Goal: Task Accomplishment & Management: Manage account settings

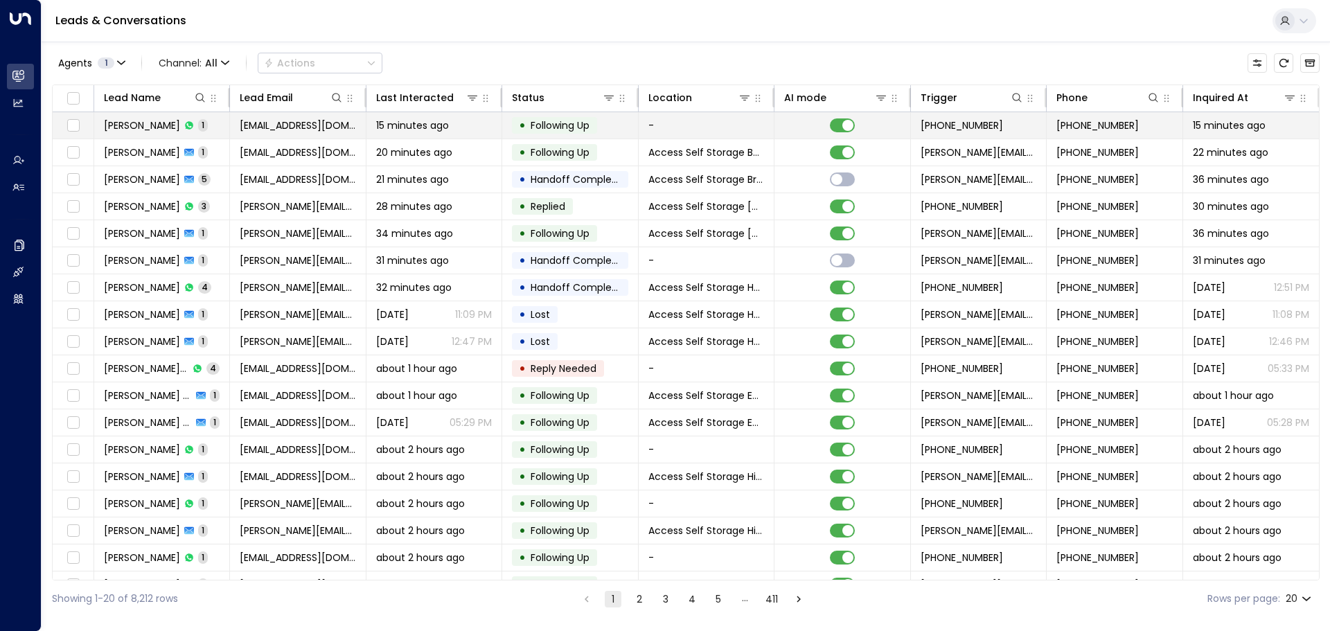
click at [164, 120] on span "[PERSON_NAME]" at bounding box center [142, 125] width 76 height 14
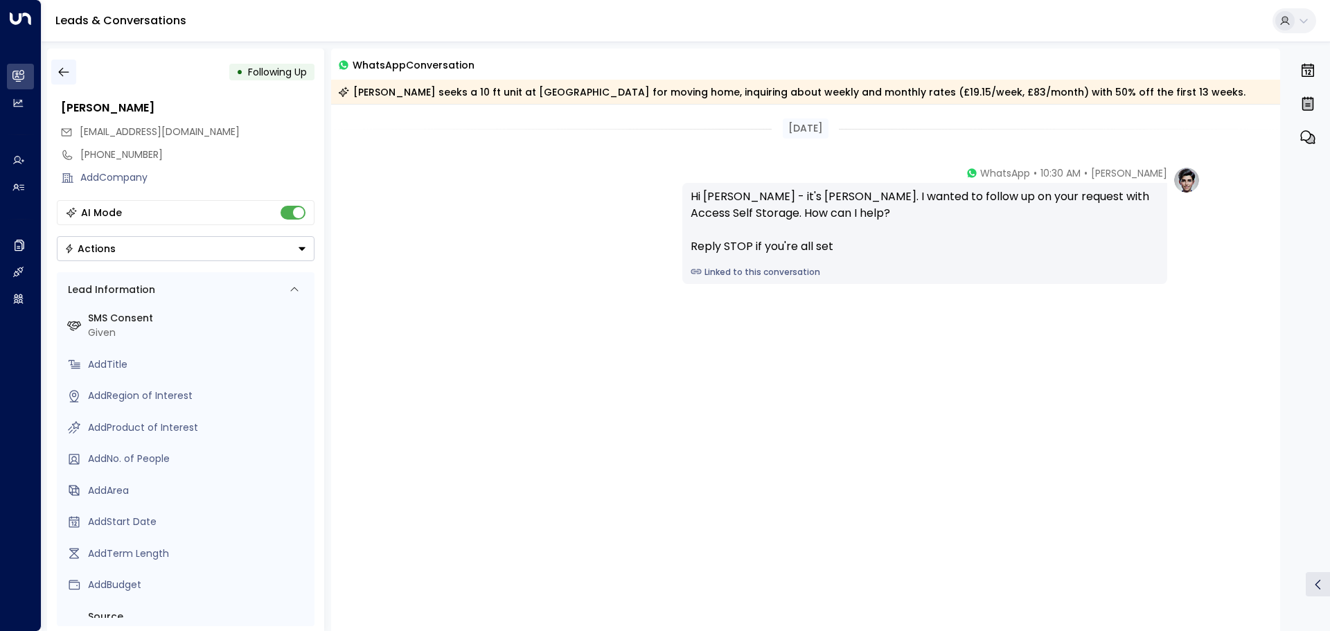
click at [67, 69] on icon "button" at bounding box center [64, 72] width 14 height 14
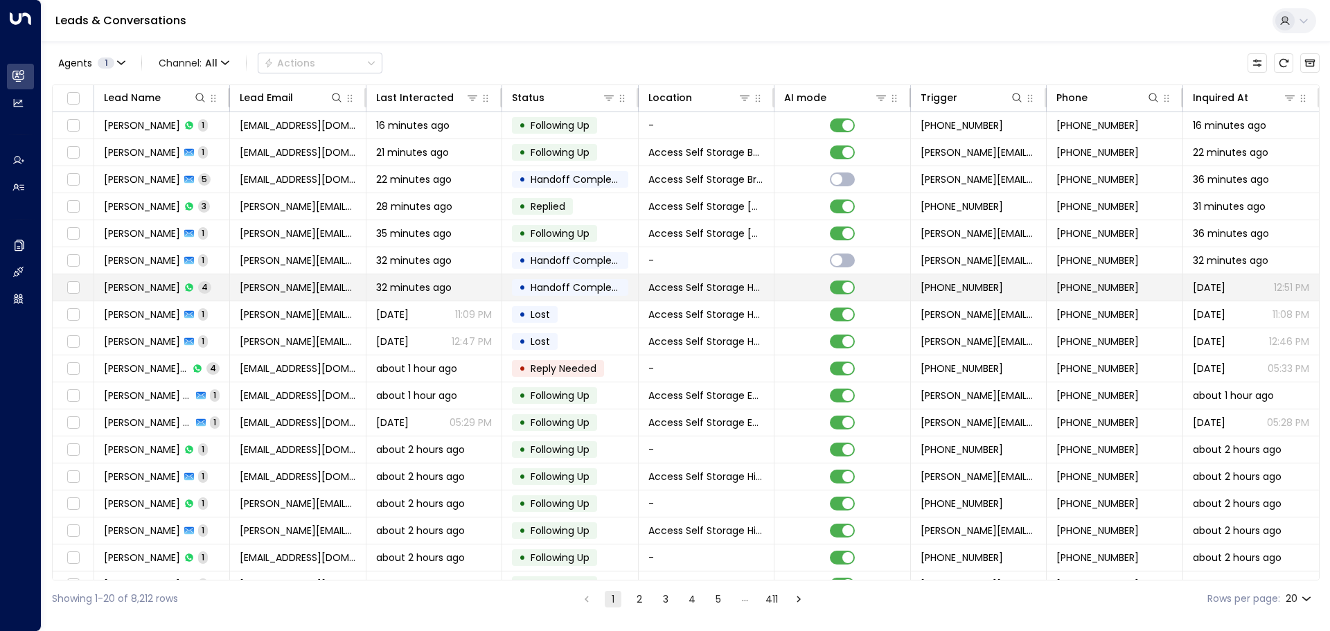
click at [146, 279] on td "[PERSON_NAME] 4" at bounding box center [162, 287] width 136 height 26
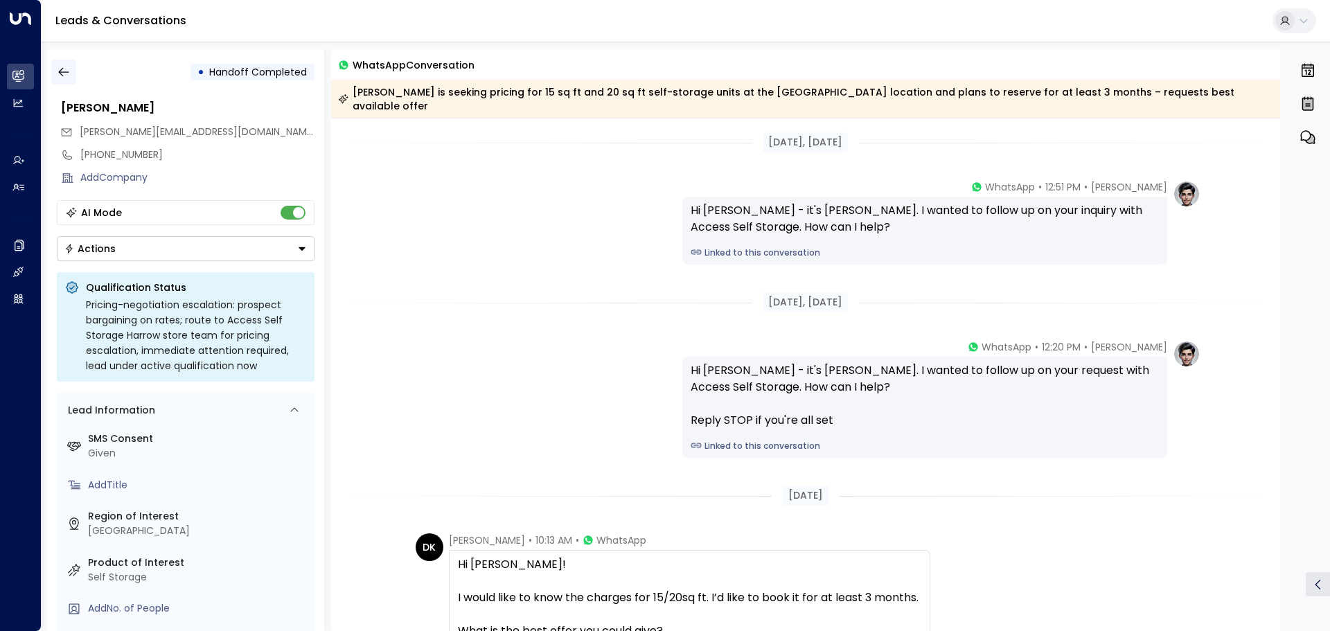
click at [65, 73] on icon "button" at bounding box center [64, 72] width 14 height 14
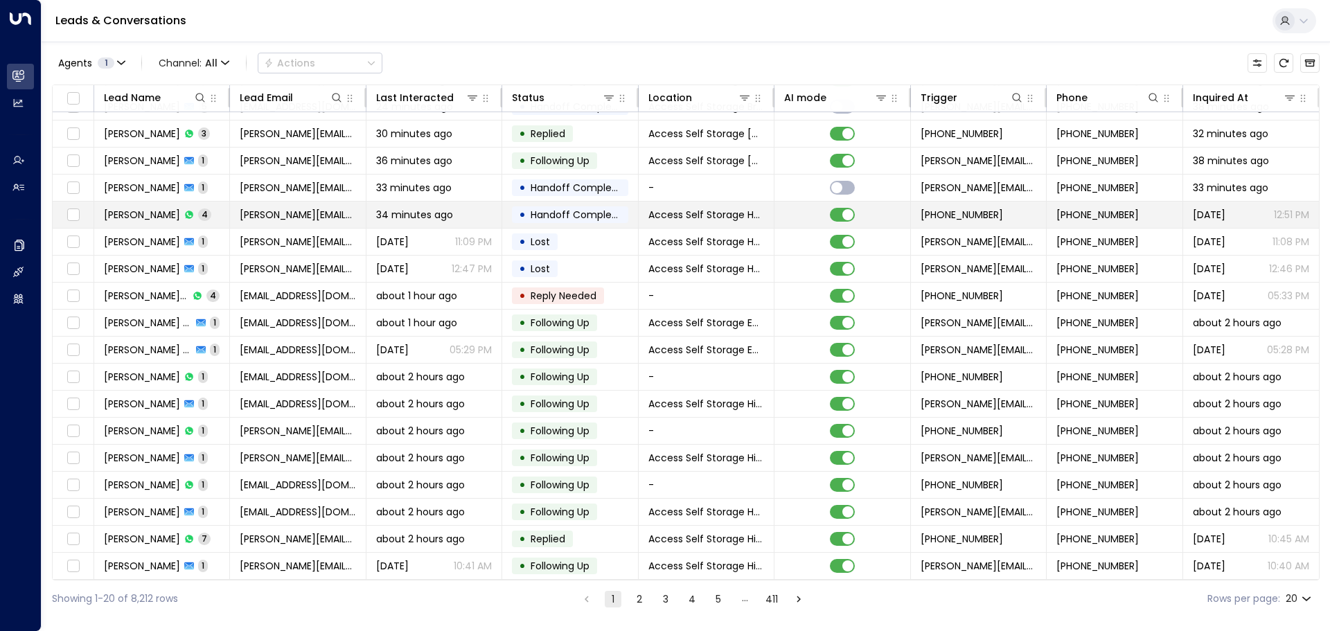
scroll to position [77, 0]
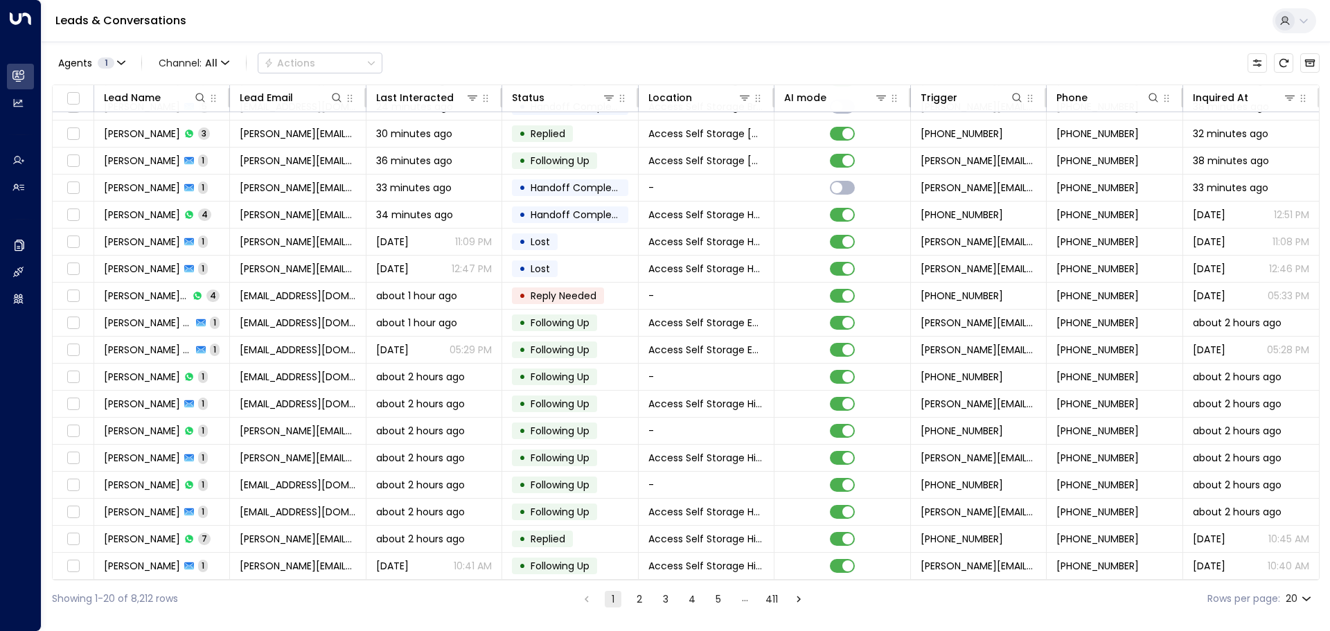
click at [1301, 594] on body "Overview Leads & Conversations Leads & Conversations Analytics Analytics Agents…" at bounding box center [665, 308] width 1330 height 617
click at [1304, 596] on li "100" at bounding box center [1298, 602] width 39 height 25
type input "***"
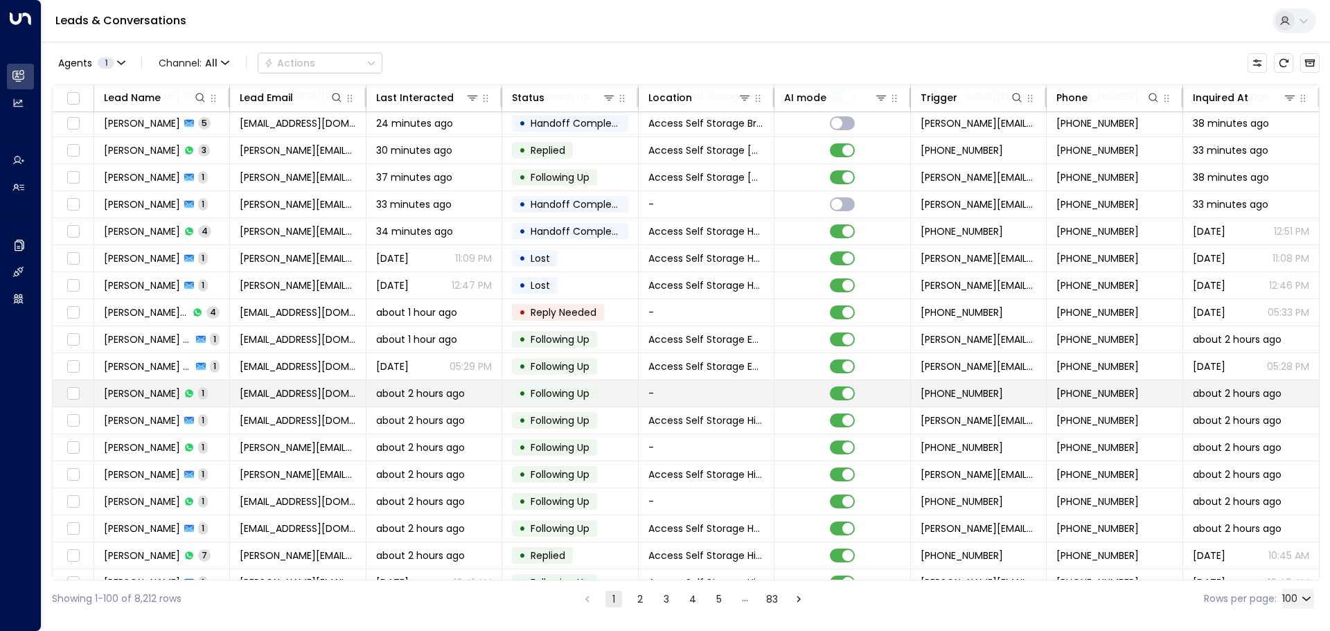
scroll to position [77, 0]
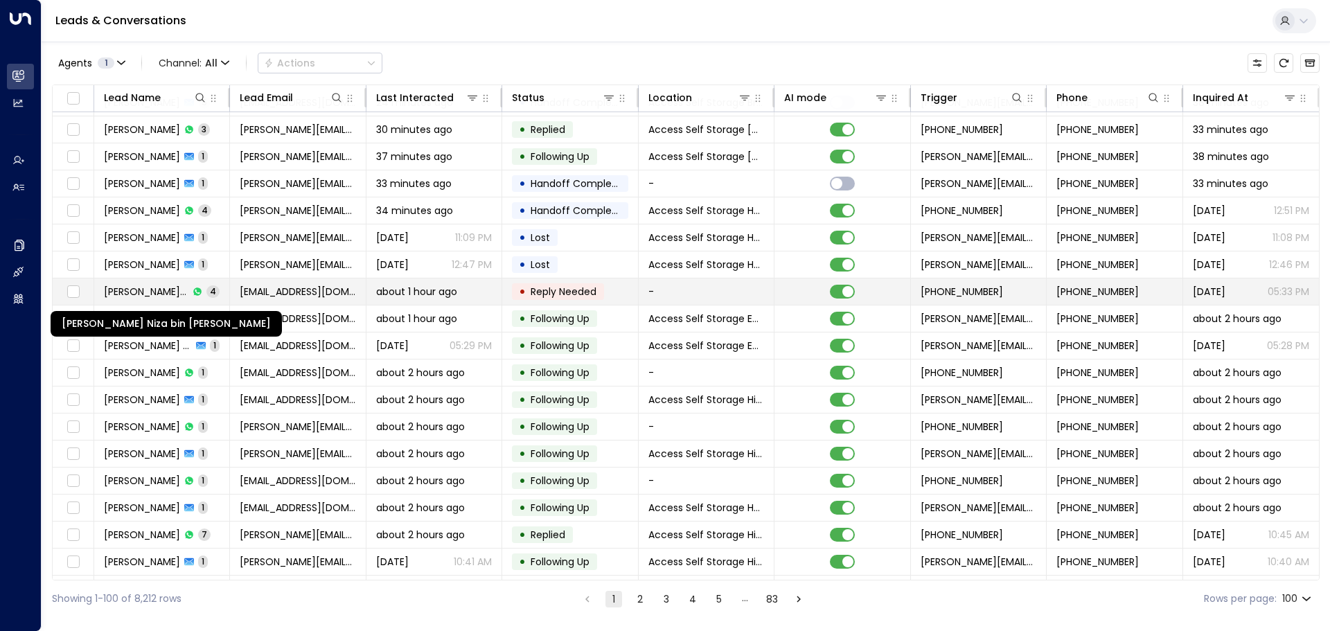
click at [159, 289] on span "[PERSON_NAME] Niza bin [PERSON_NAME]" at bounding box center [146, 292] width 85 height 14
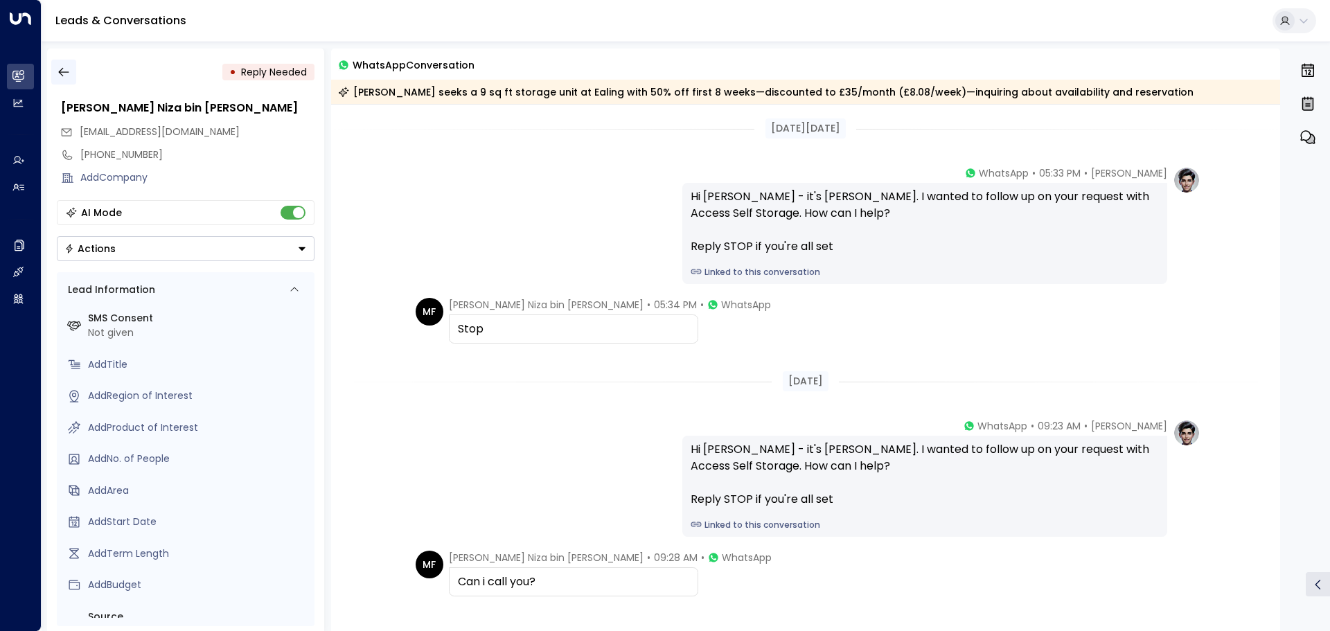
click at [62, 69] on icon "button" at bounding box center [63, 72] width 10 height 9
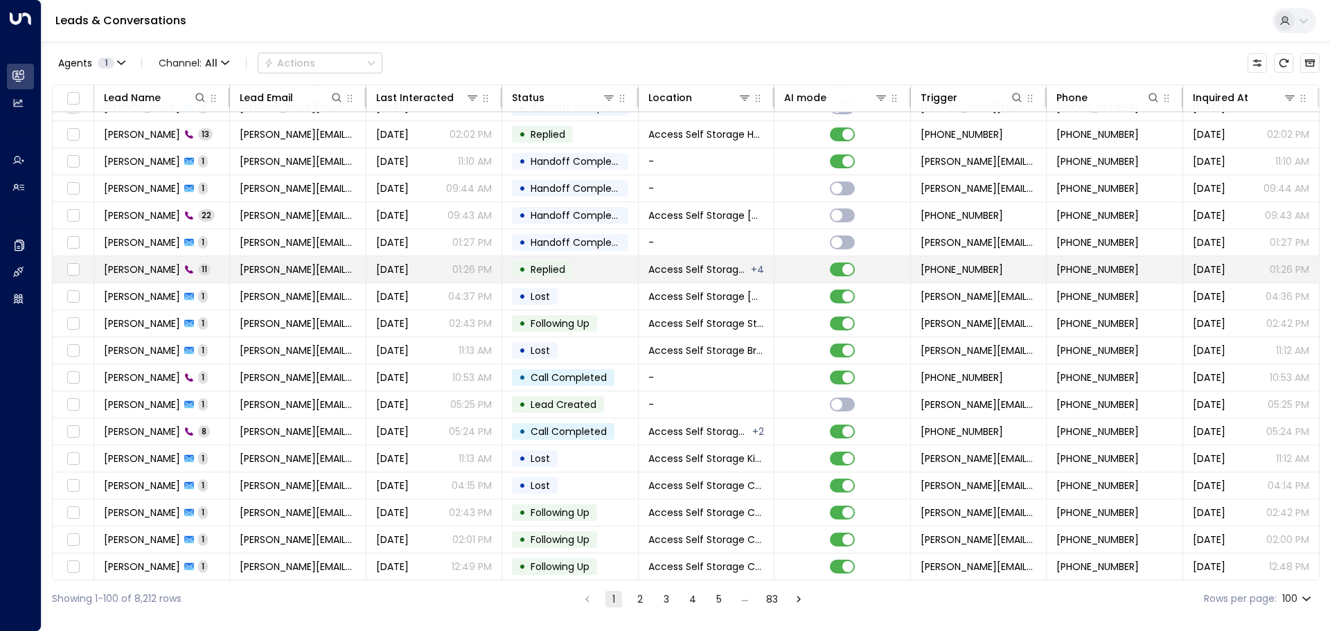
scroll to position [2239, 0]
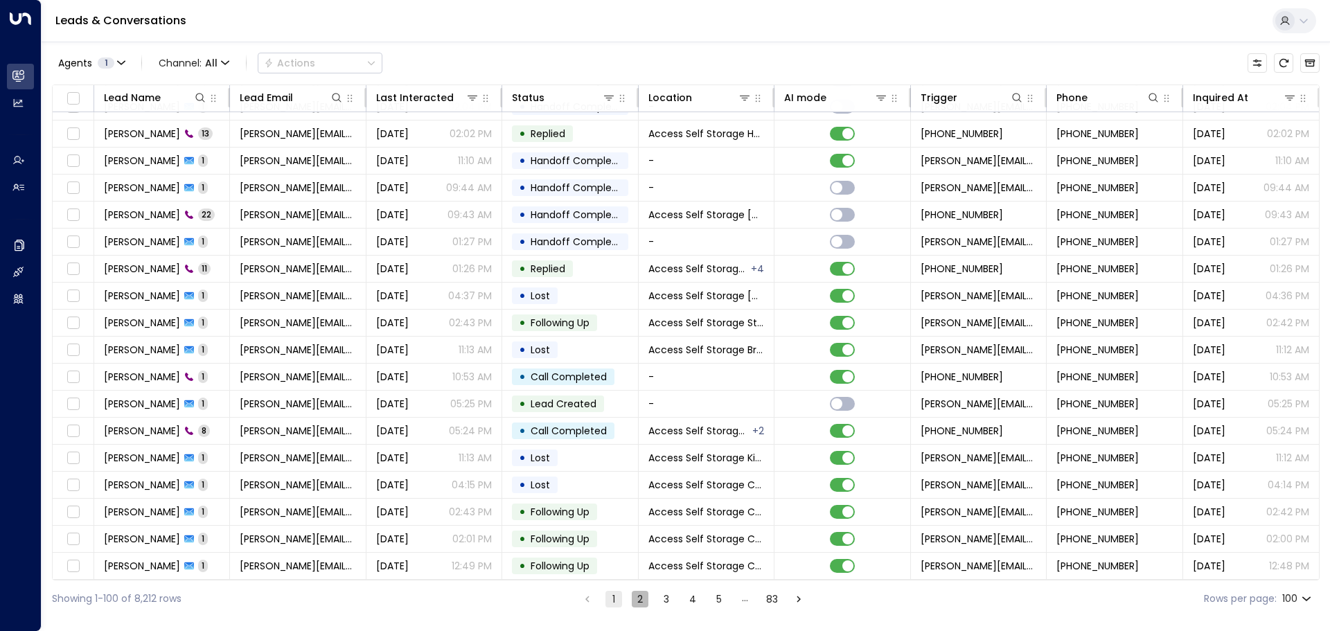
click at [633, 596] on button "2" at bounding box center [640, 599] width 17 height 17
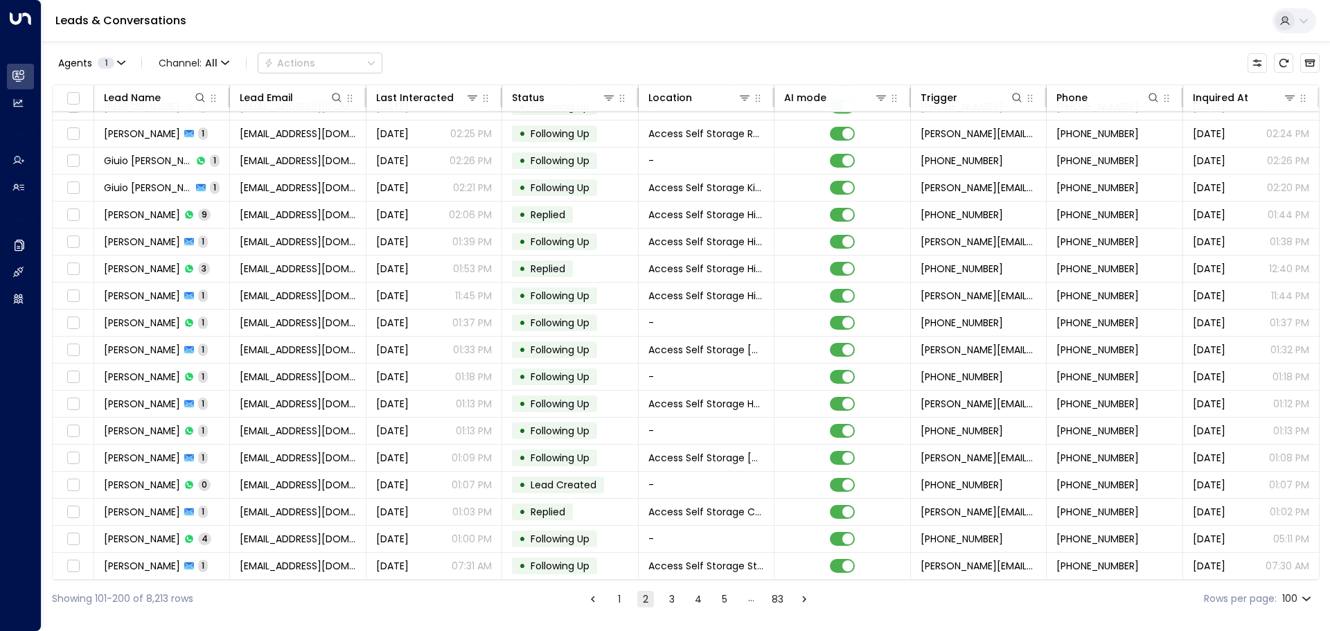
scroll to position [2239, 0]
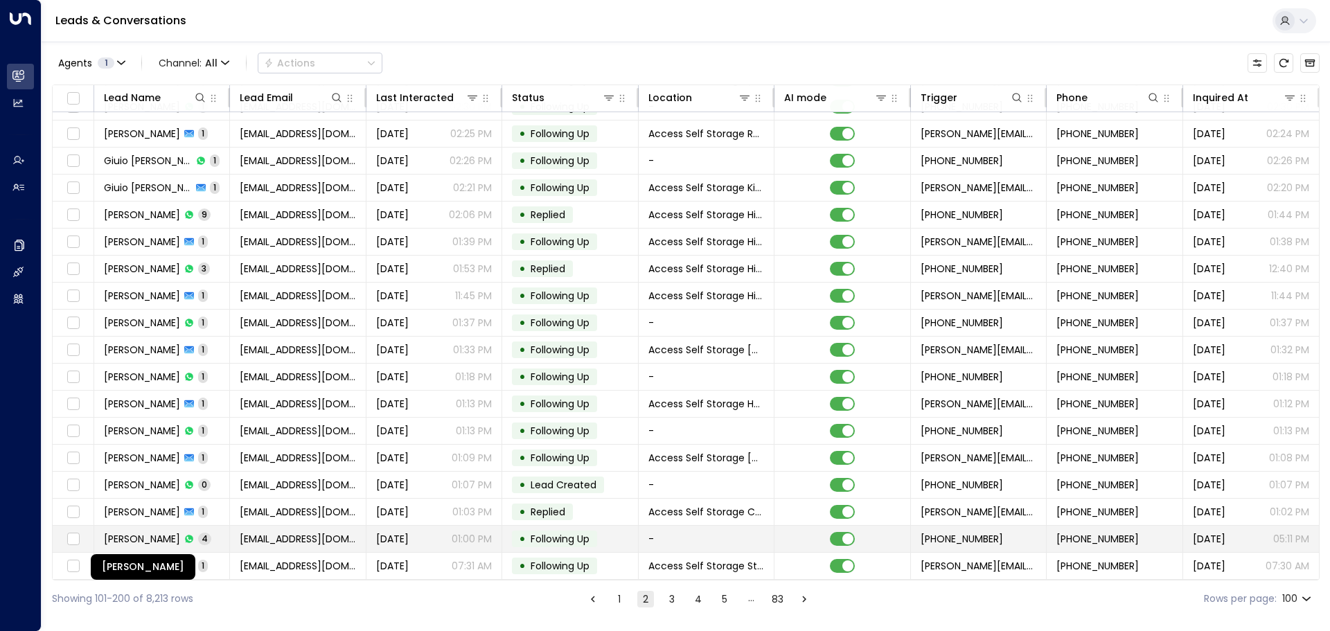
click at [177, 532] on span "[PERSON_NAME]" at bounding box center [142, 539] width 76 height 14
